Goal: Book appointment/travel/reservation

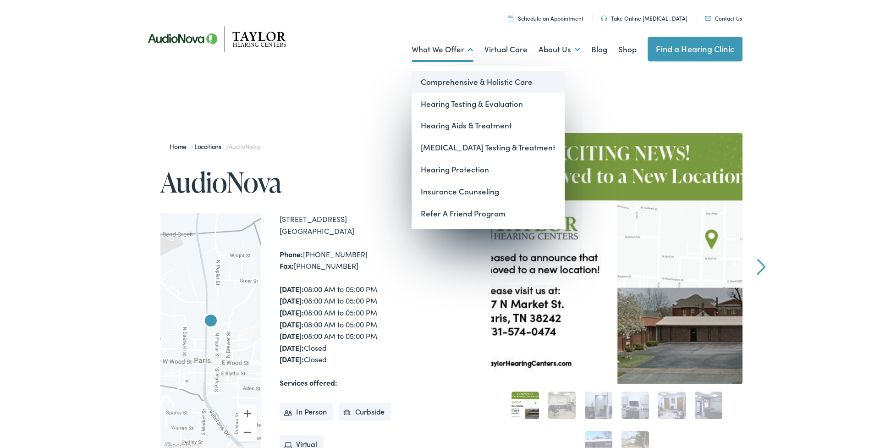
click at [477, 80] on link "Comprehensive & Holistic Care" at bounding box center [487, 82] width 153 height 22
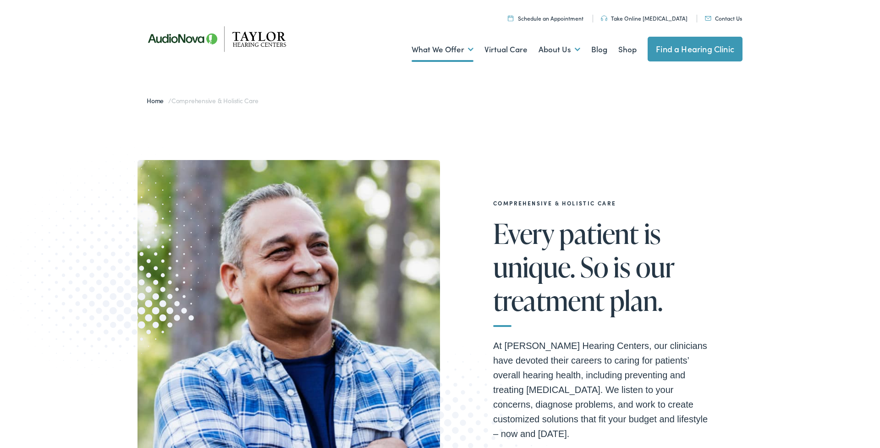
click at [614, 52] on ul "What We Offer Comprehensive & Holistic Care Hearing Testing & Evaluation Hearin…" at bounding box center [439, 50] width 605 height 34
click at [623, 49] on link "Shop" at bounding box center [627, 50] width 18 height 34
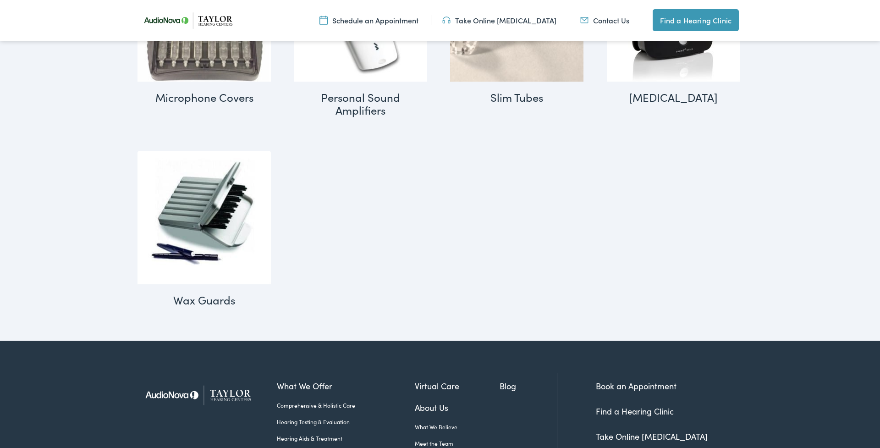
scroll to position [1169, 0]
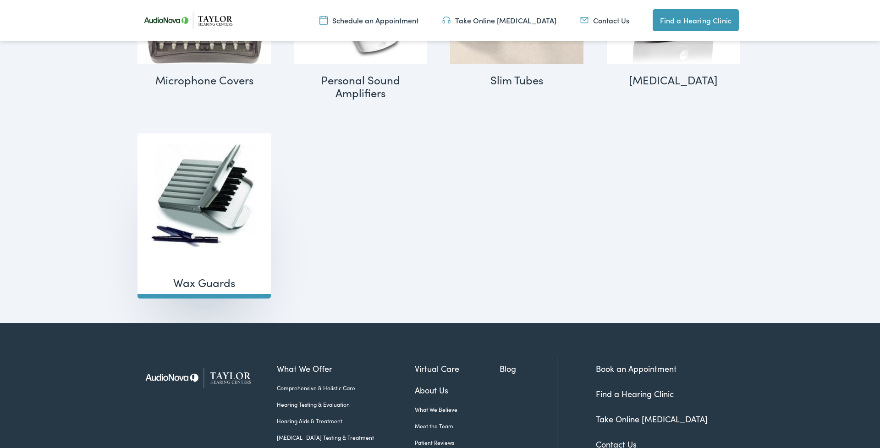
click at [169, 207] on img "Visit product category Wax Guards" at bounding box center [203, 199] width 133 height 133
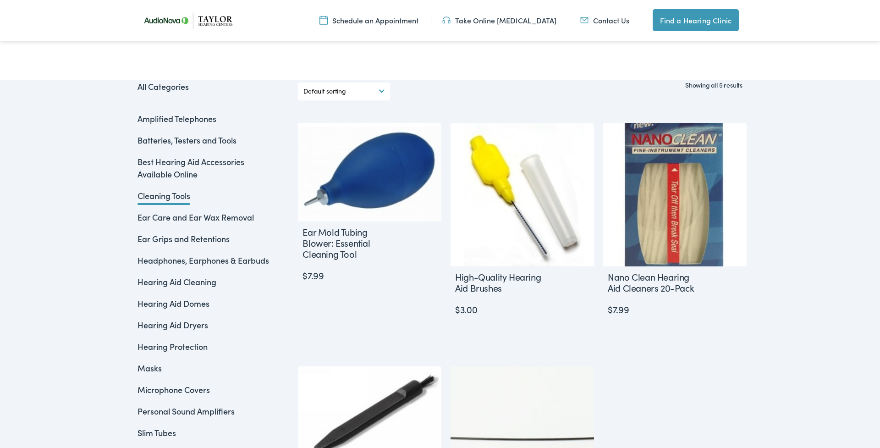
scroll to position [202, 0]
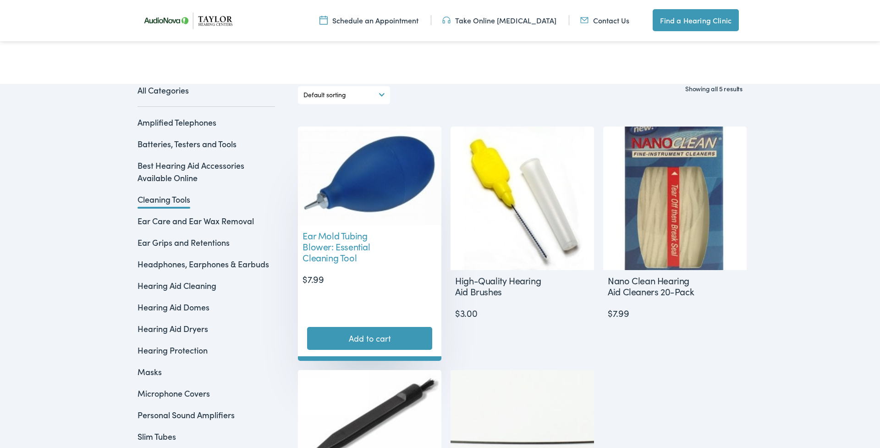
click at [345, 182] on img at bounding box center [369, 175] width 143 height 99
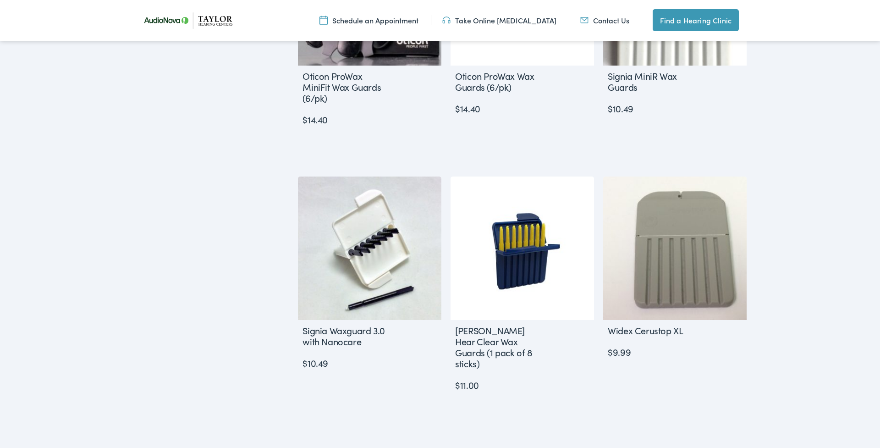
scroll to position [984, 0]
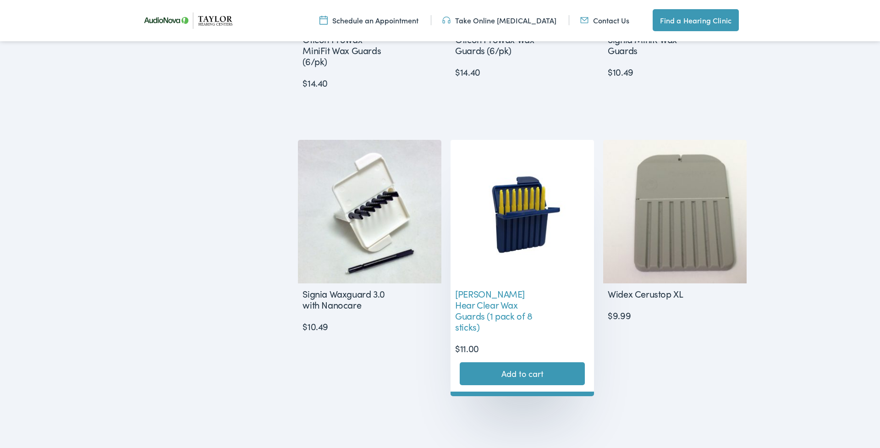
click at [484, 219] on img at bounding box center [521, 211] width 143 height 143
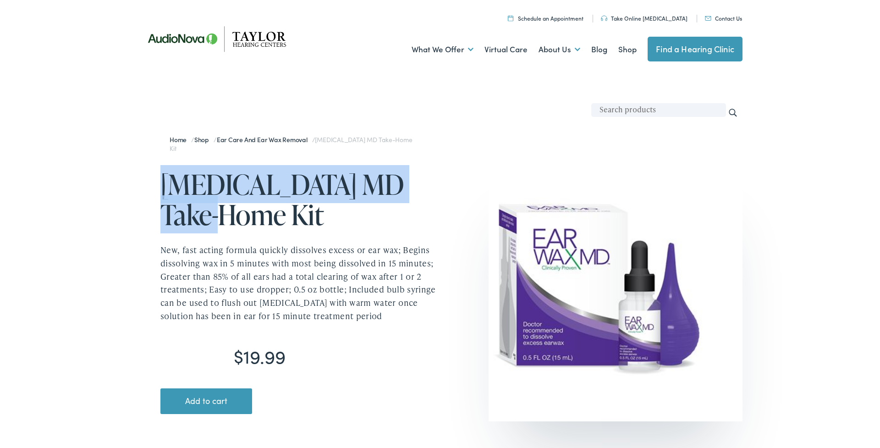
drag, startPoint x: 163, startPoint y: 176, endPoint x: 216, endPoint y: 215, distance: 65.6
click at [216, 215] on h1 "EarWax MD Take-Home Kit" at bounding box center [299, 199] width 279 height 60
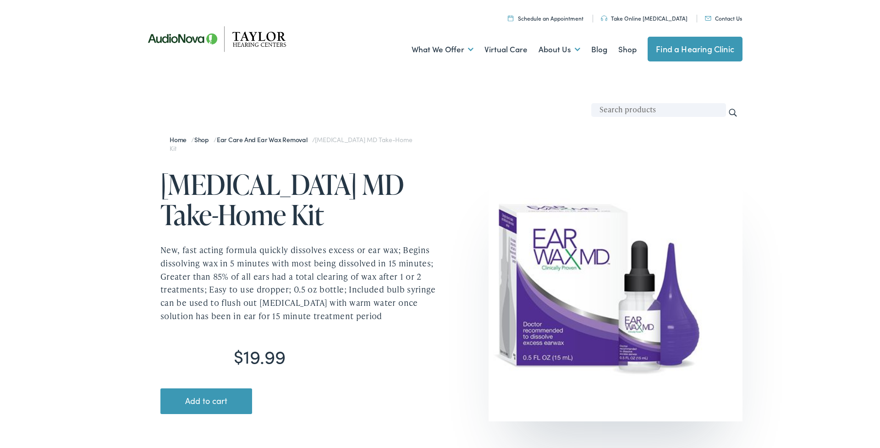
click at [398, 185] on h1 "EarWax MD Take-Home Kit" at bounding box center [299, 199] width 279 height 60
click at [583, 19] on link "Schedule an Appointment" at bounding box center [546, 18] width 76 height 8
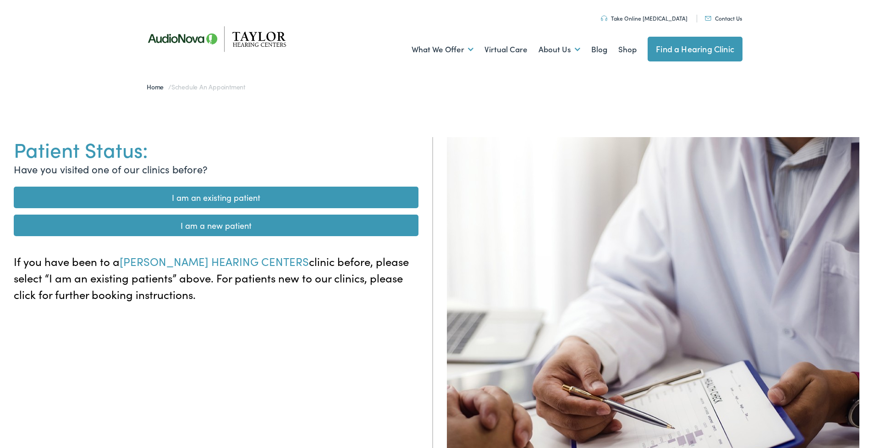
click at [262, 224] on link "I am a new patient" at bounding box center [216, 225] width 405 height 22
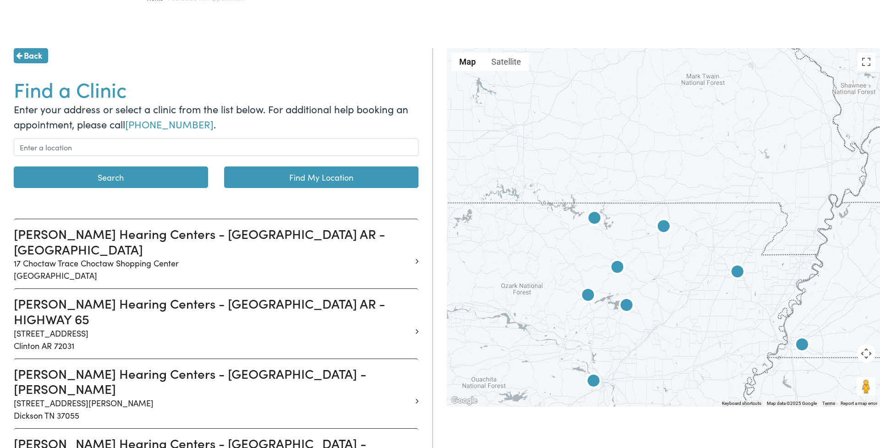
scroll to position [122, 0]
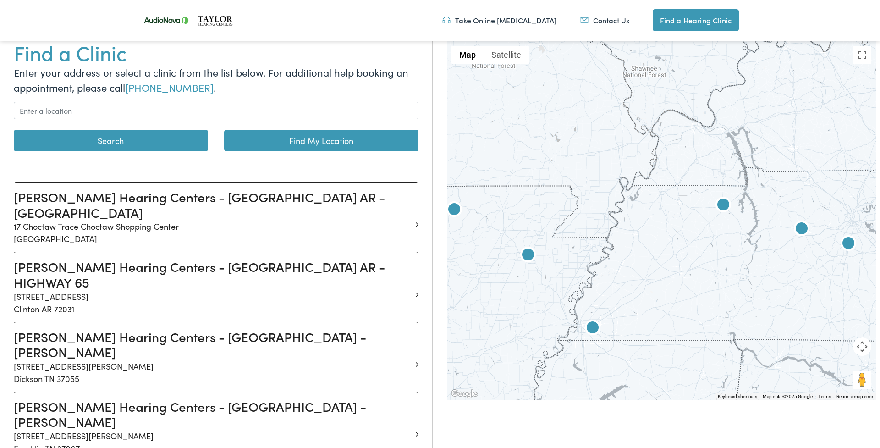
drag, startPoint x: 763, startPoint y: 247, endPoint x: 542, endPoint y: 237, distance: 221.6
click at [542, 237] on div at bounding box center [661, 220] width 429 height 358
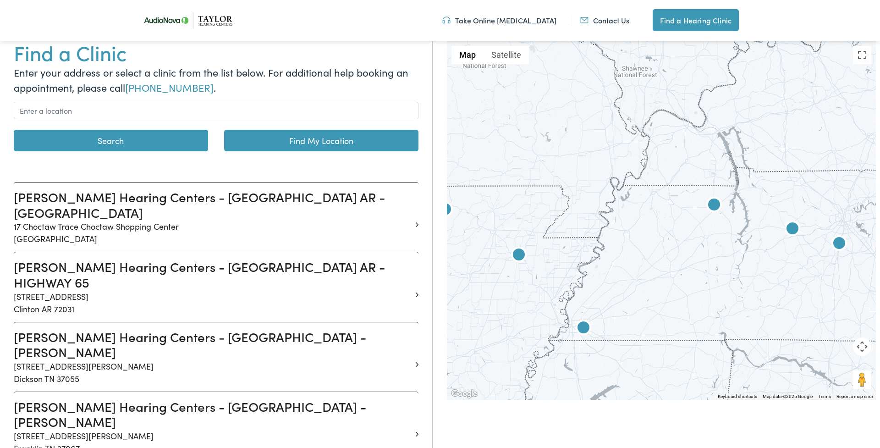
scroll to position [122, 0]
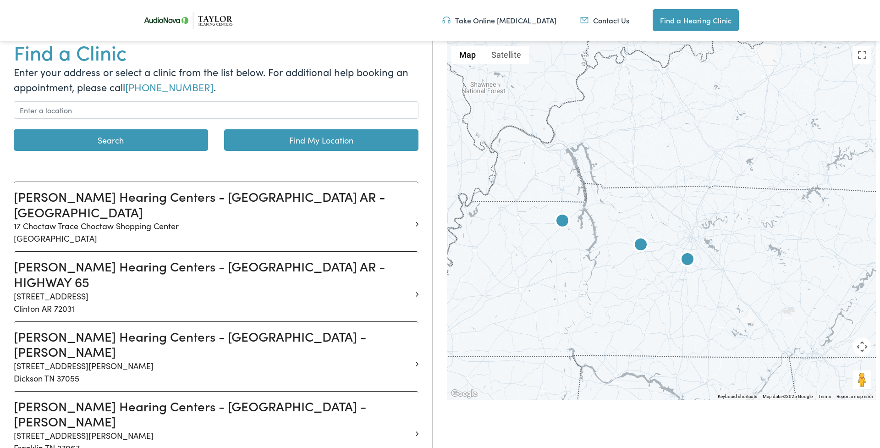
drag, startPoint x: 616, startPoint y: 241, endPoint x: 525, endPoint y: 253, distance: 92.0
click at [525, 253] on div at bounding box center [661, 220] width 429 height 358
click at [561, 223] on img at bounding box center [562, 222] width 22 height 22
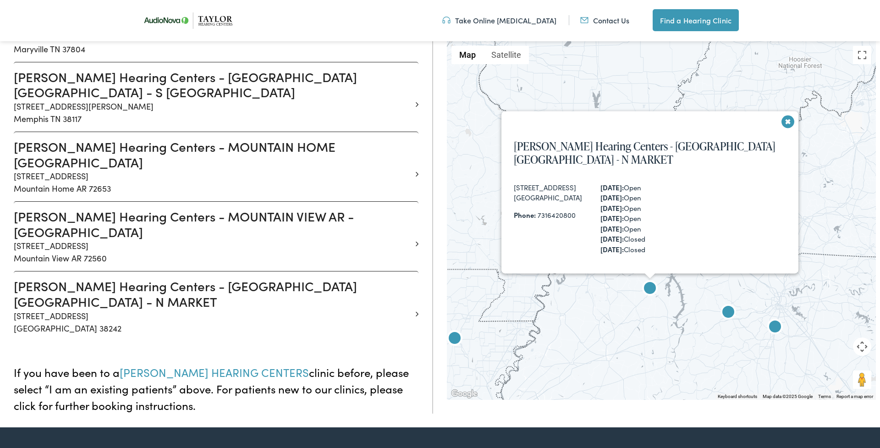
scroll to position [869, 0]
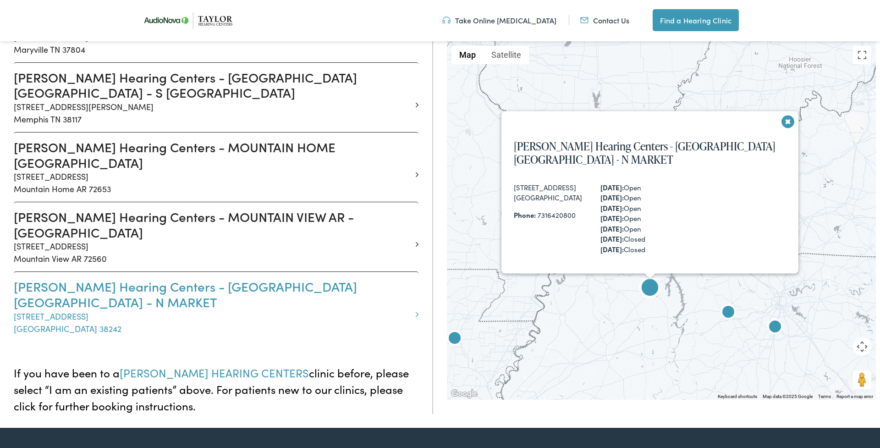
click at [55, 310] on p "307 North Market St Paris TN 38242" at bounding box center [213, 322] width 398 height 25
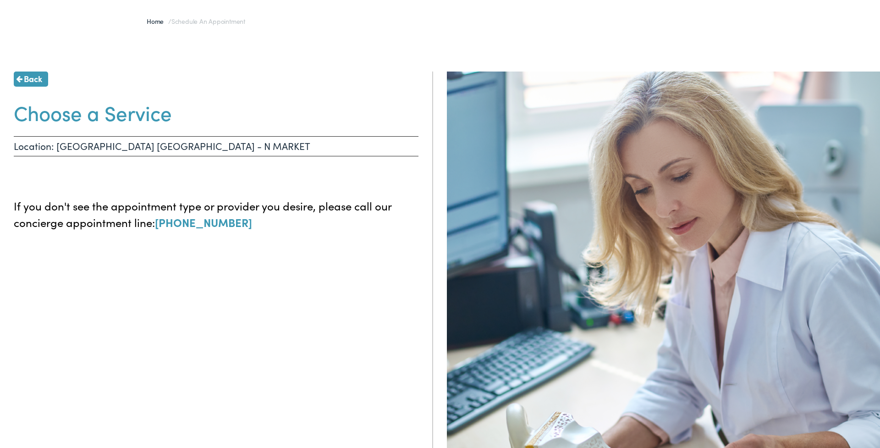
scroll to position [66, 0]
click at [115, 145] on p "Location: PARIS TN - N MARKET" at bounding box center [216, 145] width 405 height 20
click at [91, 112] on h1 "Choose a Service" at bounding box center [216, 111] width 405 height 24
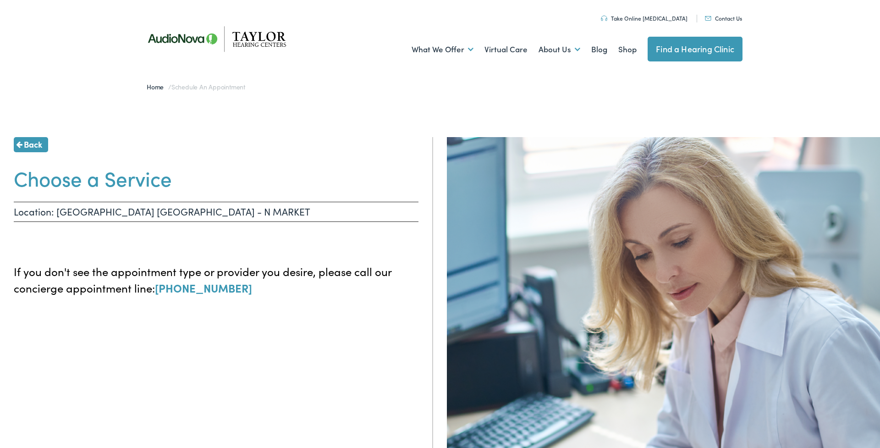
scroll to position [0, 0]
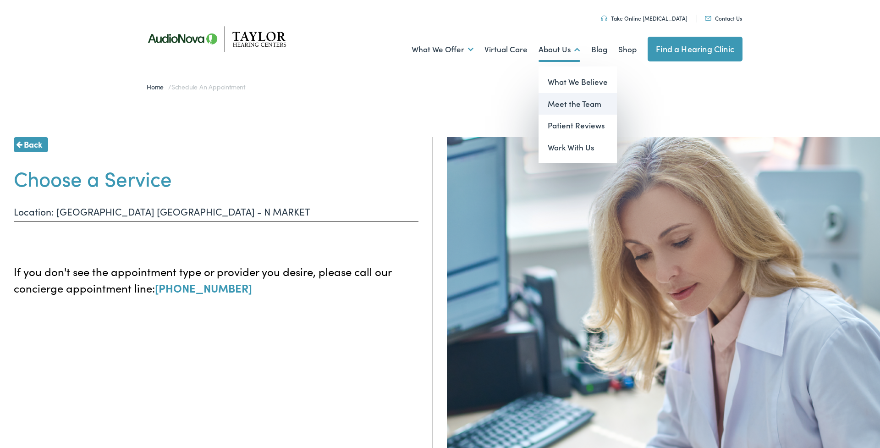
click at [573, 99] on link "Meet the Team" at bounding box center [577, 104] width 78 height 22
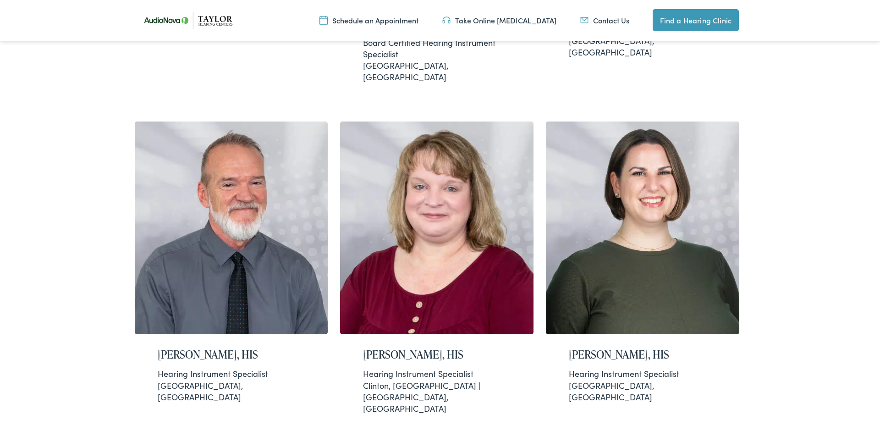
scroll to position [578, 0]
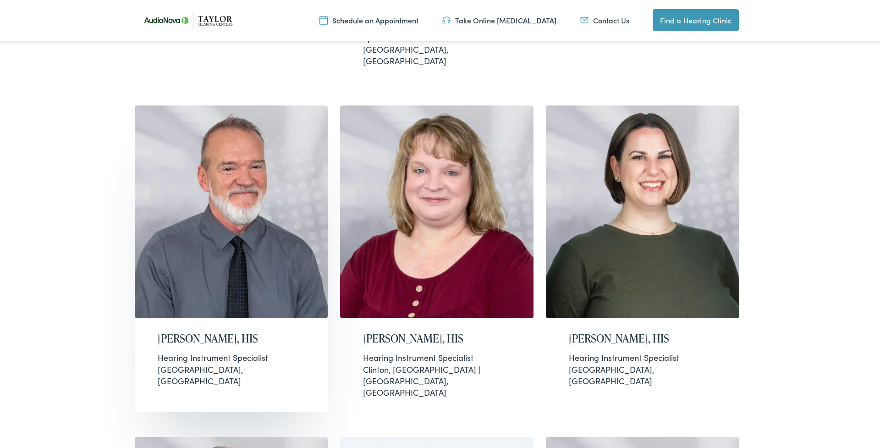
click at [162, 332] on h2 "[PERSON_NAME], HIS" at bounding box center [232, 338] width 148 height 13
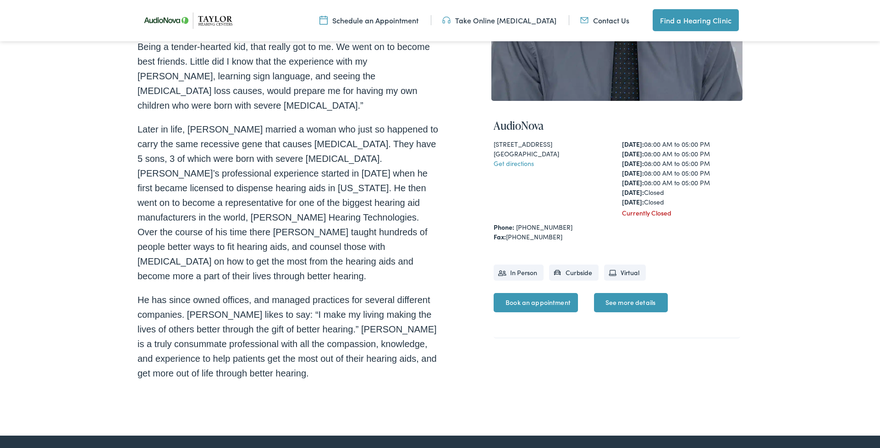
scroll to position [261, 0]
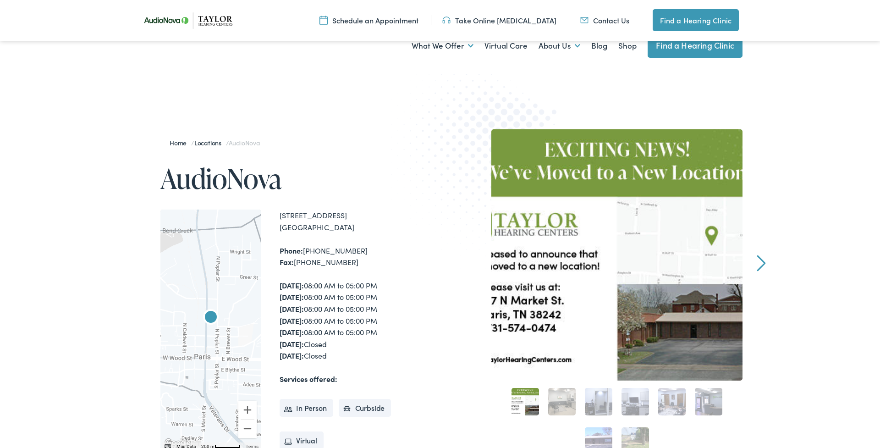
scroll to position [105, 0]
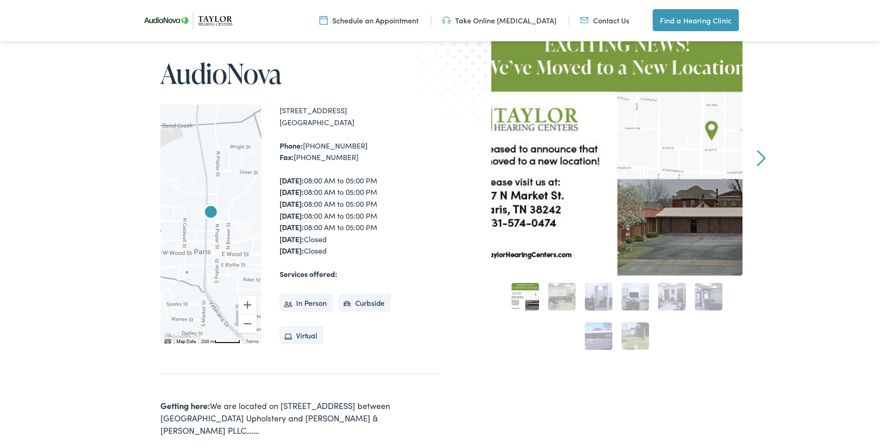
click at [575, 298] on link "2" at bounding box center [561, 296] width 27 height 27
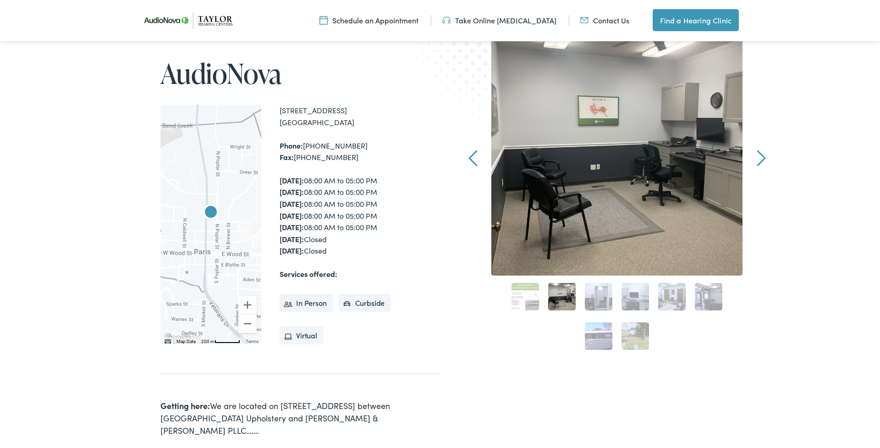
click at [589, 296] on link "3" at bounding box center [598, 296] width 27 height 27
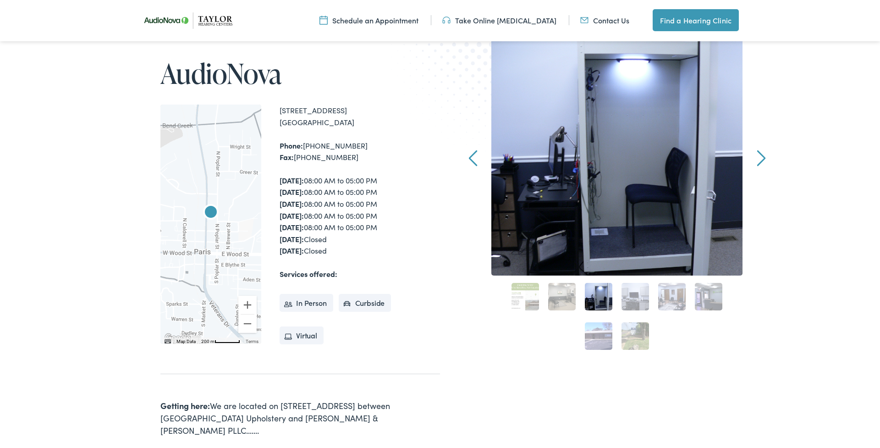
click at [646, 296] on link "4" at bounding box center [634, 296] width 27 height 27
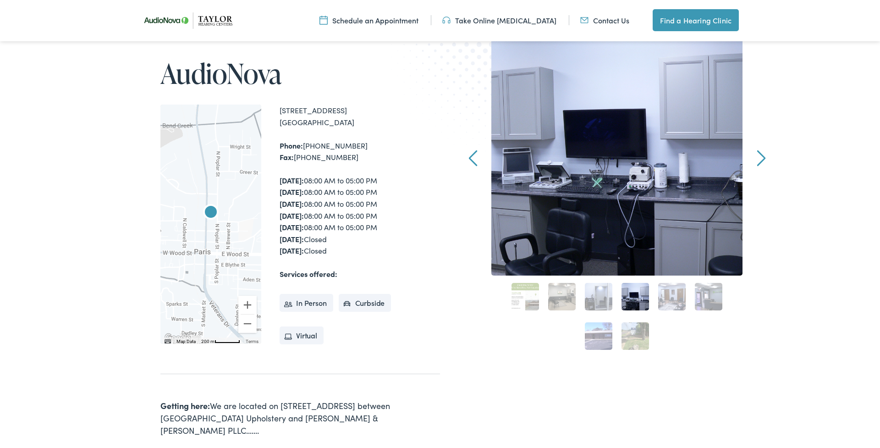
click at [675, 295] on link "5" at bounding box center [671, 296] width 27 height 27
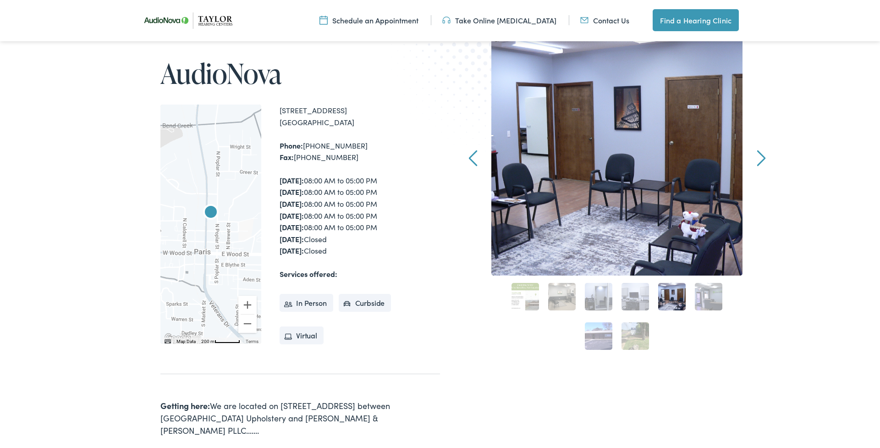
click at [705, 295] on link "6" at bounding box center [708, 296] width 27 height 27
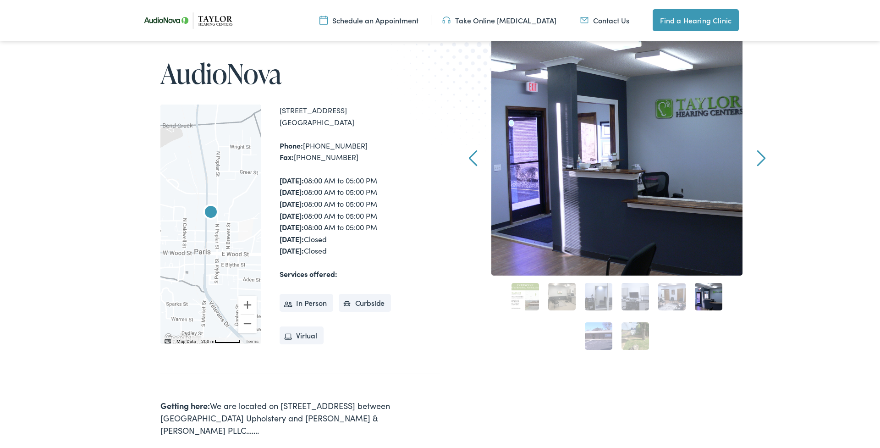
click at [624, 333] on link "8" at bounding box center [634, 335] width 27 height 27
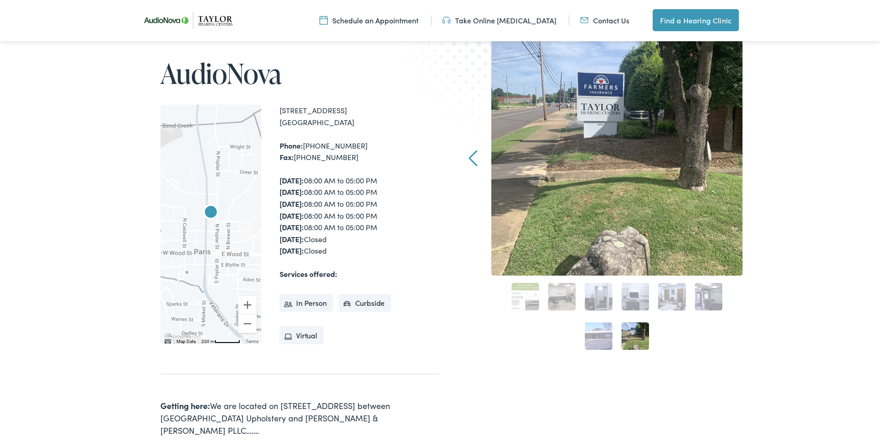
click at [599, 335] on link "7" at bounding box center [598, 335] width 27 height 27
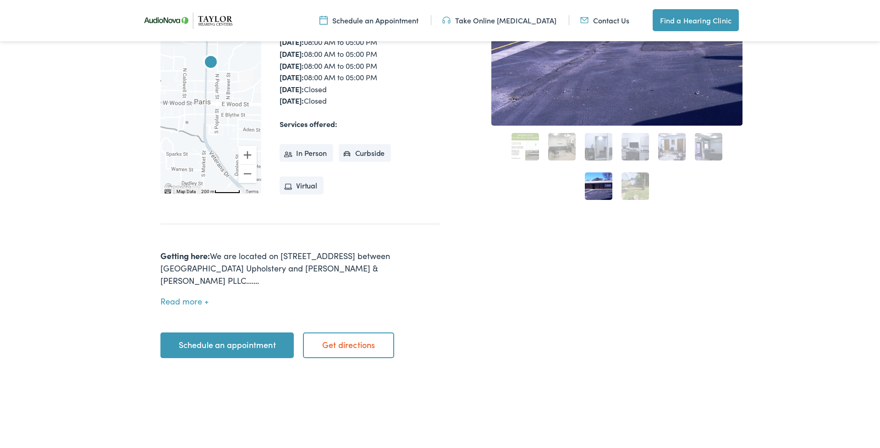
scroll to position [255, 0]
click at [184, 296] on button "Read more" at bounding box center [184, 301] width 48 height 10
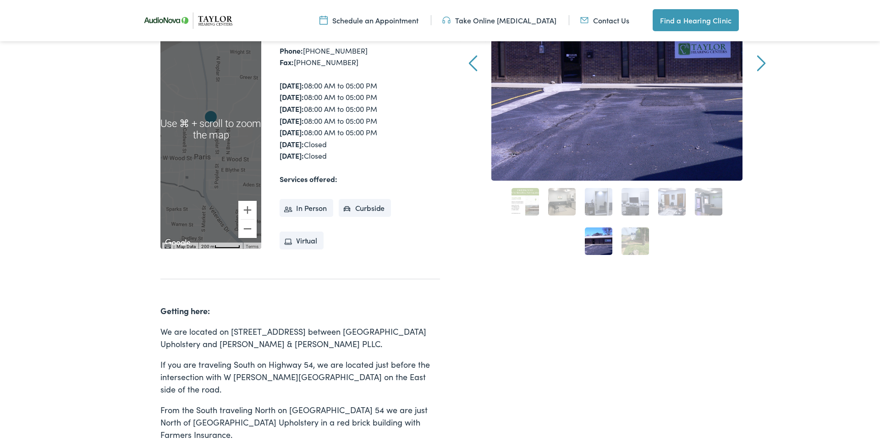
scroll to position [354, 0]
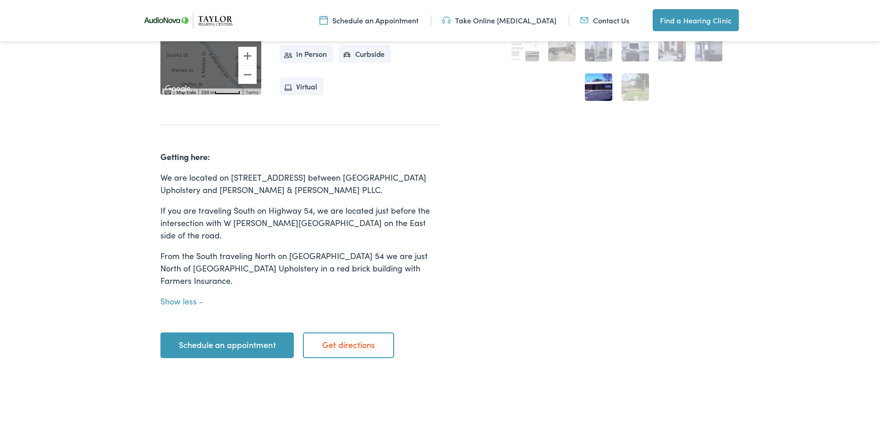
click at [229, 332] on link "Schedule an appointment" at bounding box center [226, 345] width 133 height 26
